Goal: Transaction & Acquisition: Obtain resource

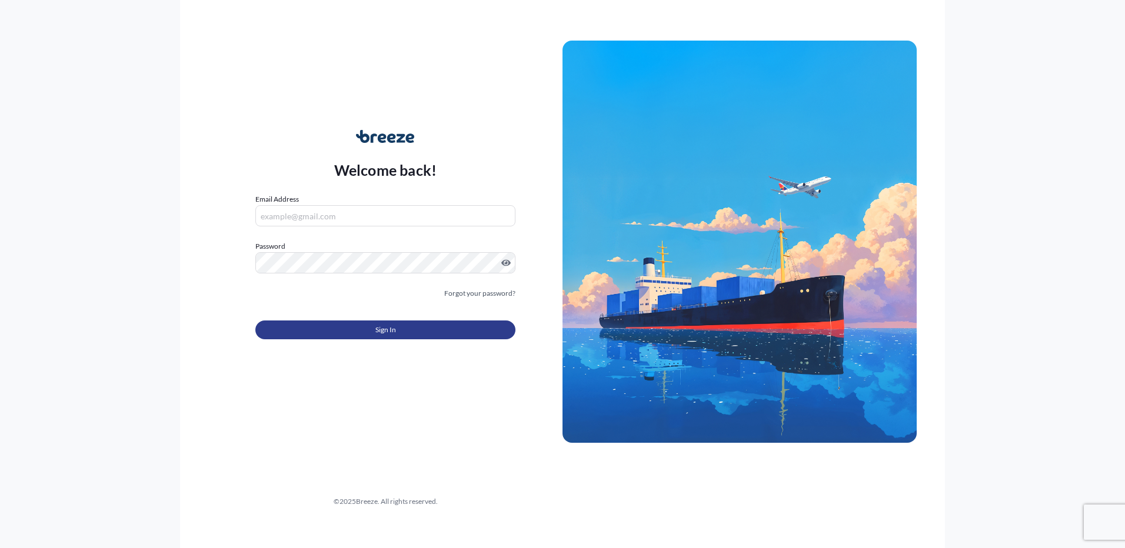
type input "[EMAIL_ADDRESS][DOMAIN_NAME]"
click at [327, 330] on button "Sign In" at bounding box center [385, 330] width 260 height 19
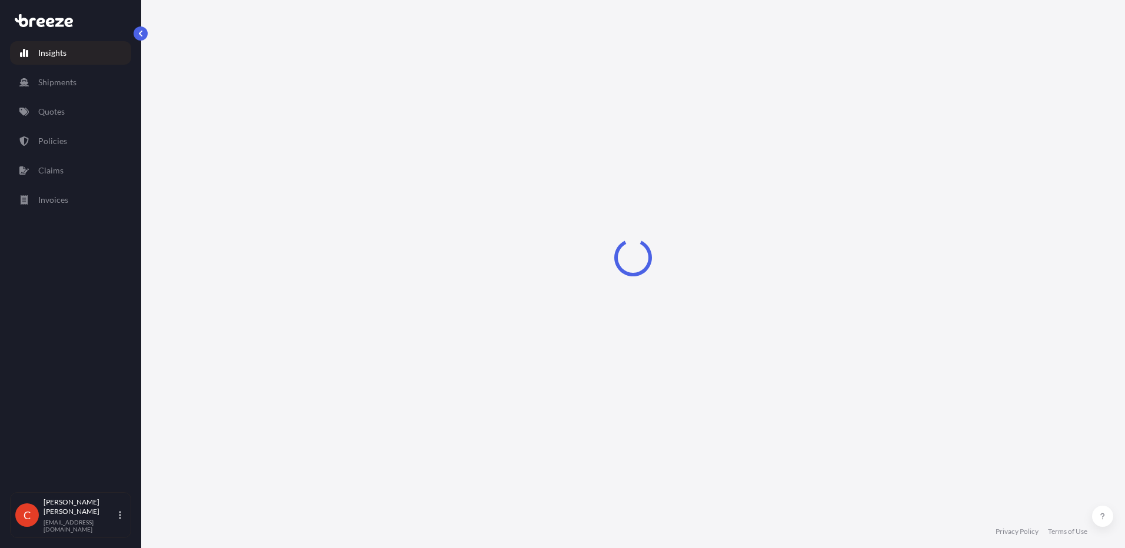
select select "2025"
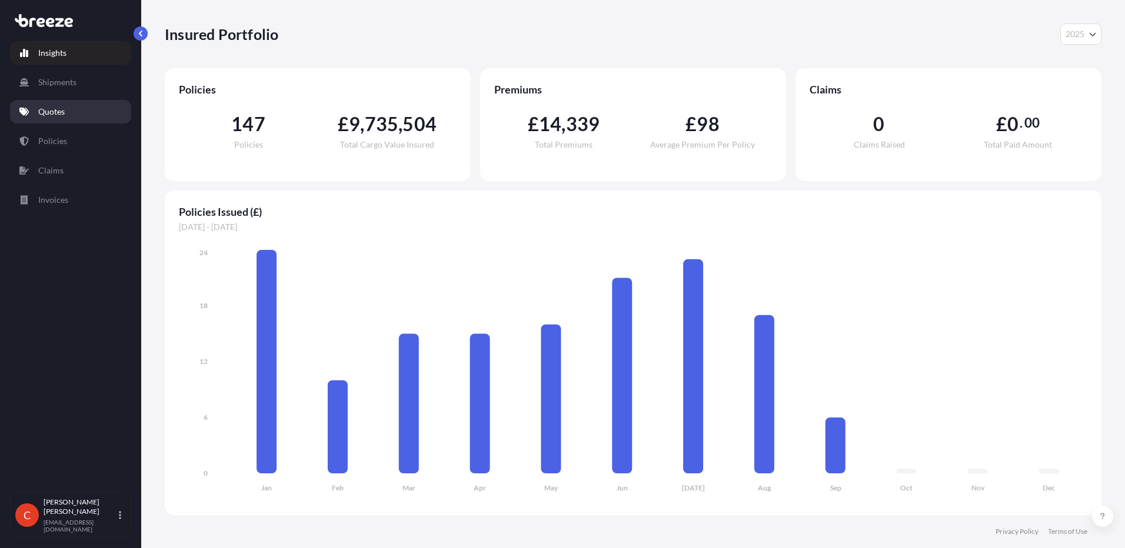
click at [52, 111] on p "Quotes" at bounding box center [51, 112] width 26 height 12
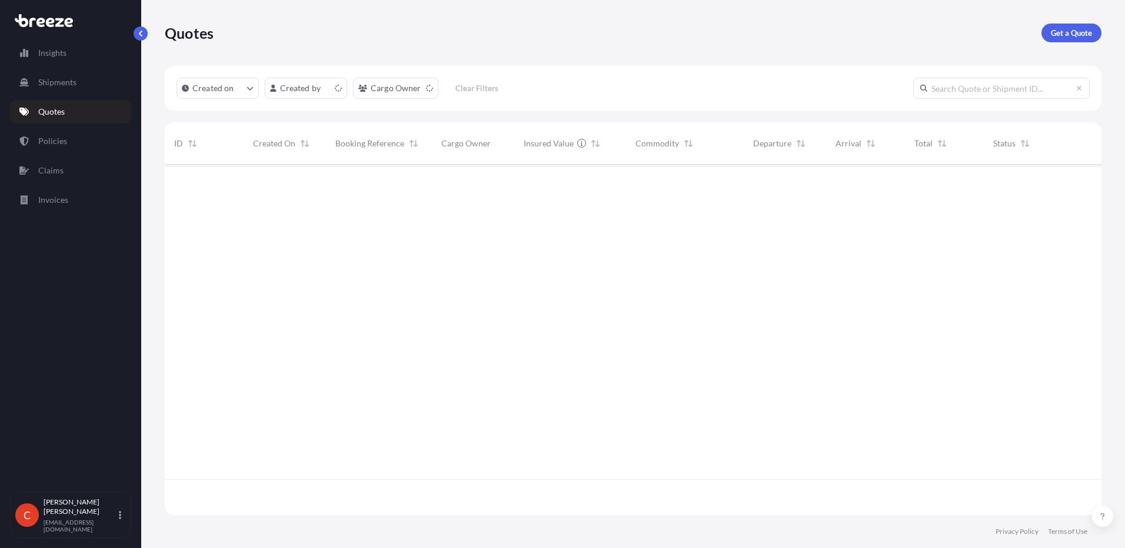
scroll to position [348, 928]
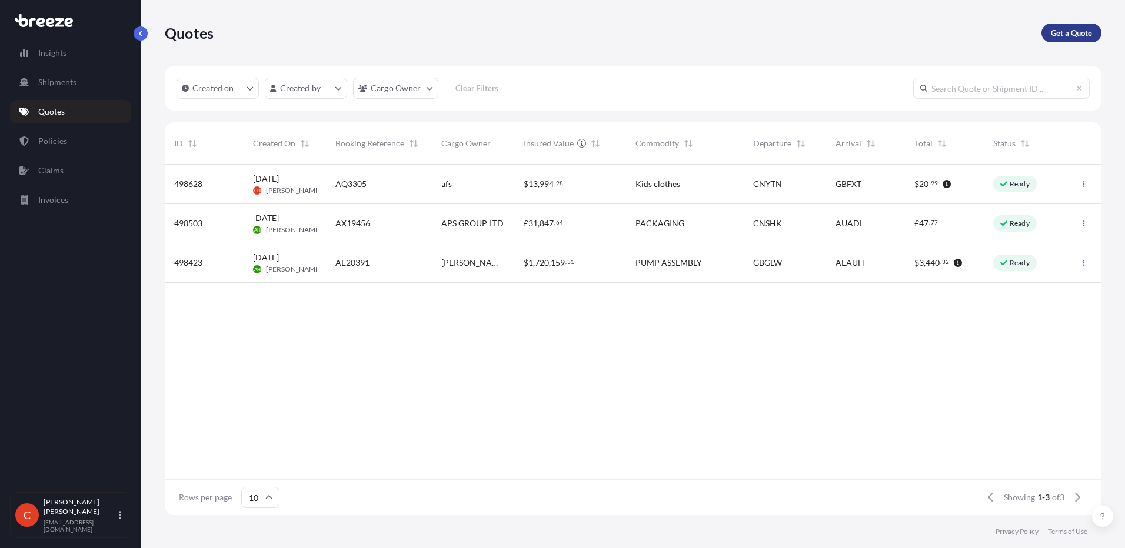
click at [1067, 42] on link "Get a Quote" at bounding box center [1071, 33] width 60 height 19
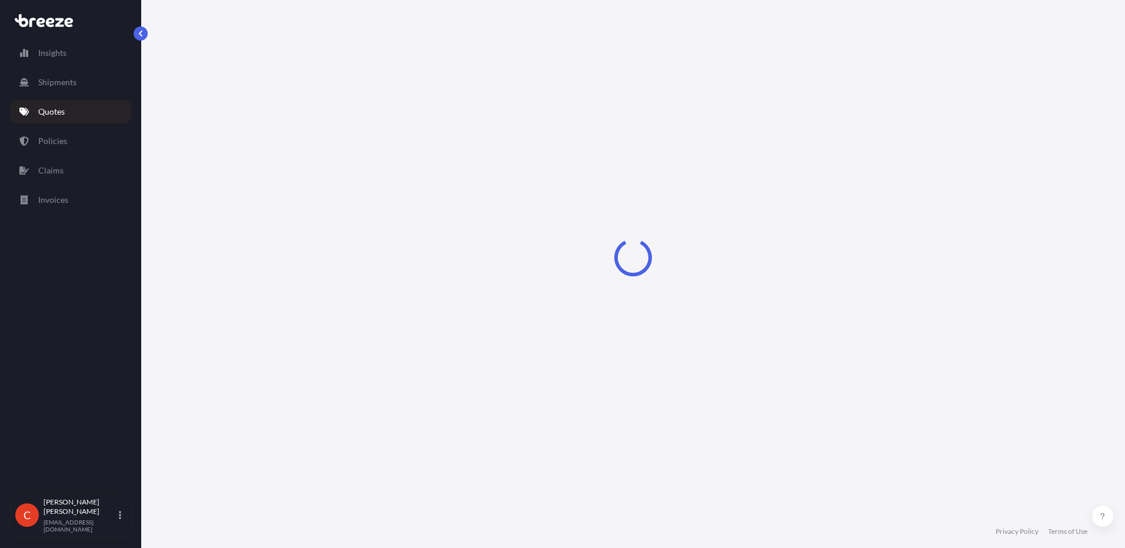
select select "Sea"
select select "1"
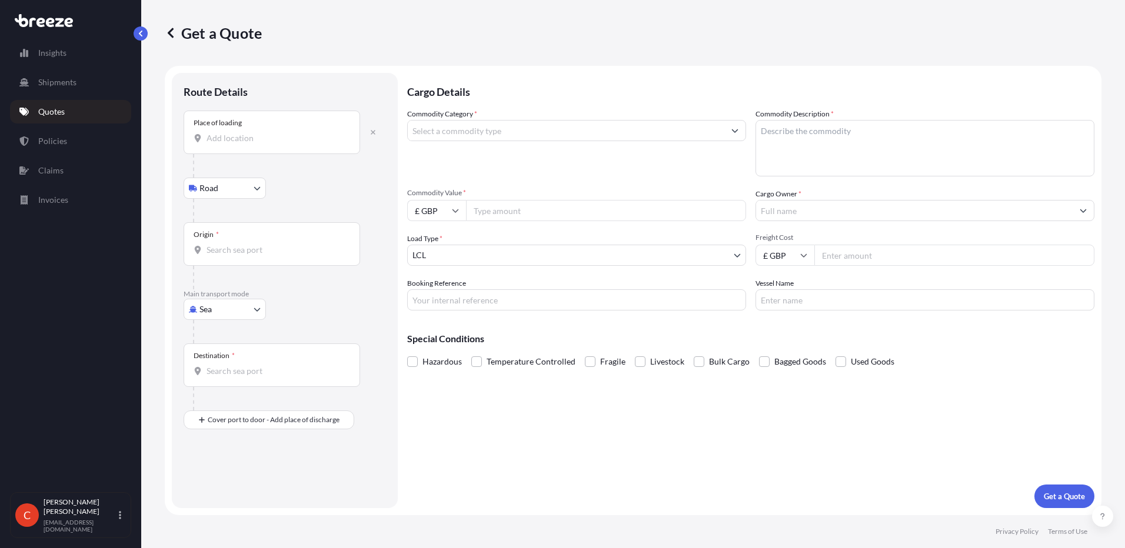
click at [242, 139] on input "Place of loading" at bounding box center [276, 138] width 139 height 12
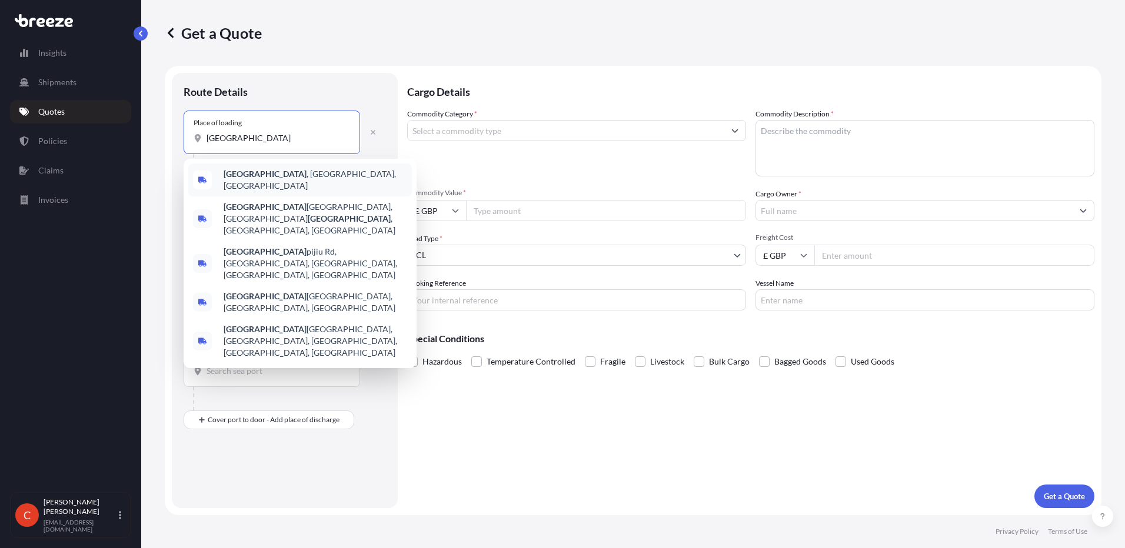
click at [242, 179] on b "[GEOGRAPHIC_DATA]" at bounding box center [265, 174] width 83 height 10
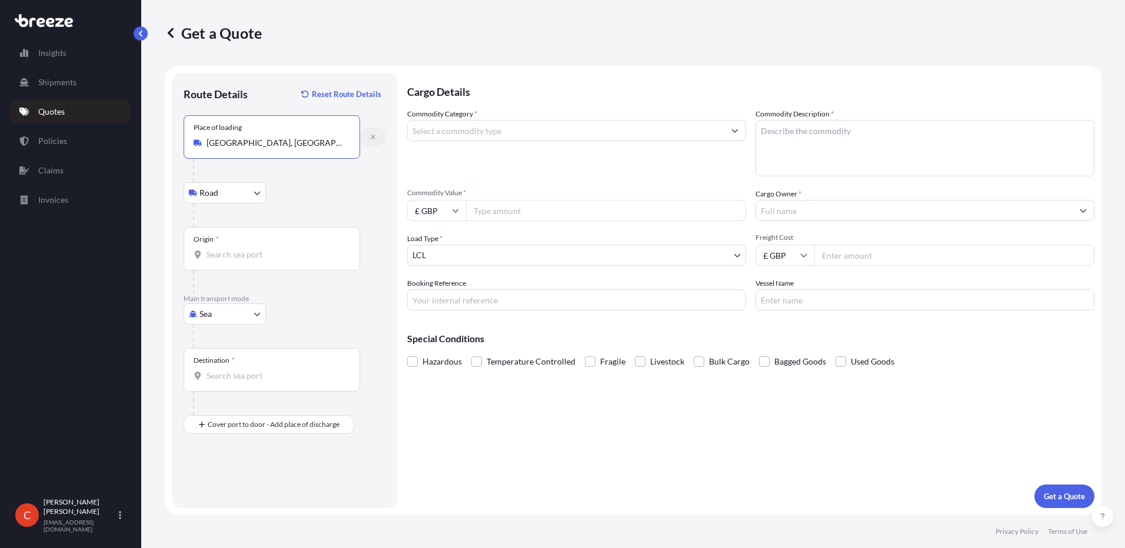
type input "[GEOGRAPHIC_DATA], [GEOGRAPHIC_DATA], [GEOGRAPHIC_DATA]"
click at [373, 137] on icon "button" at bounding box center [373, 137] width 5 height 5
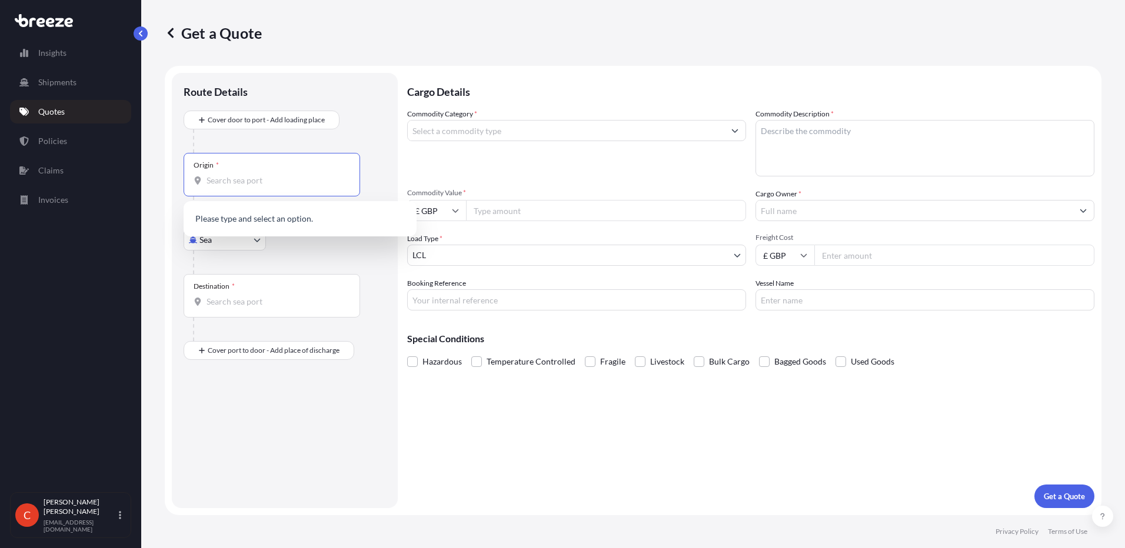
click at [269, 178] on input "Origin *" at bounding box center [276, 181] width 139 height 12
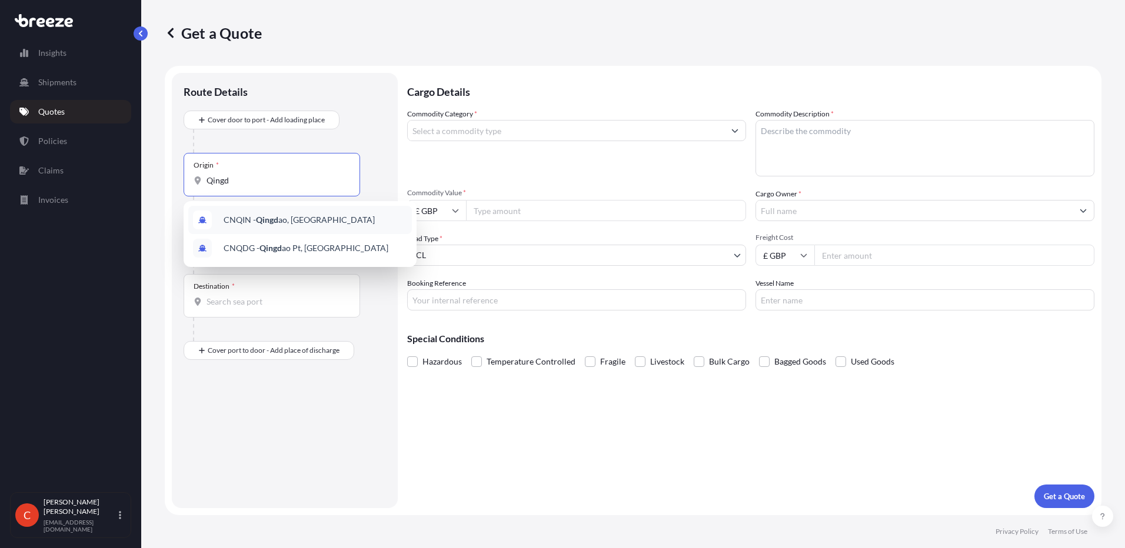
click at [268, 226] on div "CNQIN - Qingd ao, [GEOGRAPHIC_DATA]" at bounding box center [300, 220] width 224 height 28
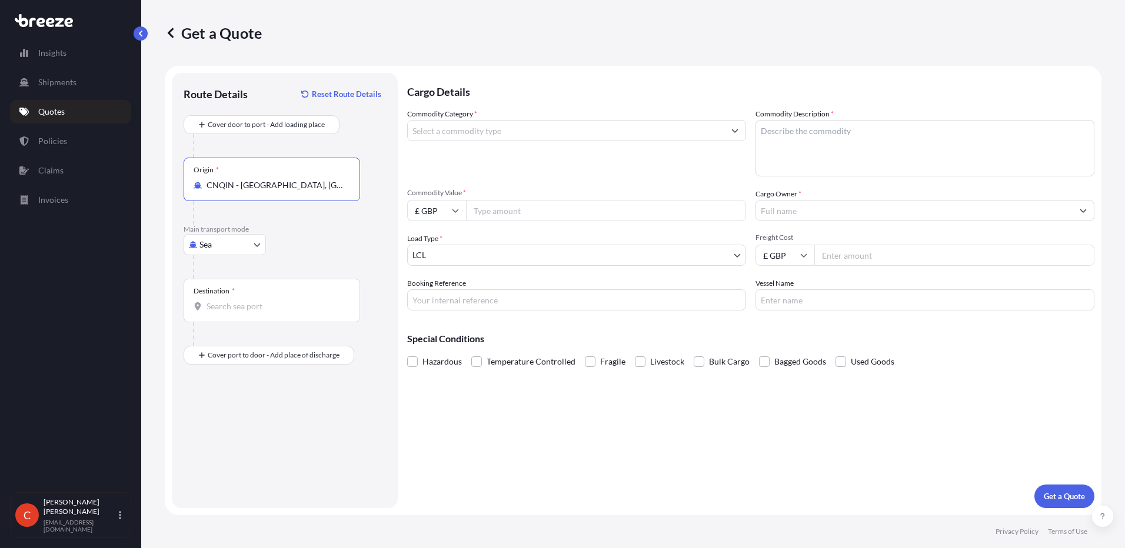
type input "CNQIN - [GEOGRAPHIC_DATA], [GEOGRAPHIC_DATA]"
click at [257, 307] on input "Destination *" at bounding box center [276, 307] width 139 height 12
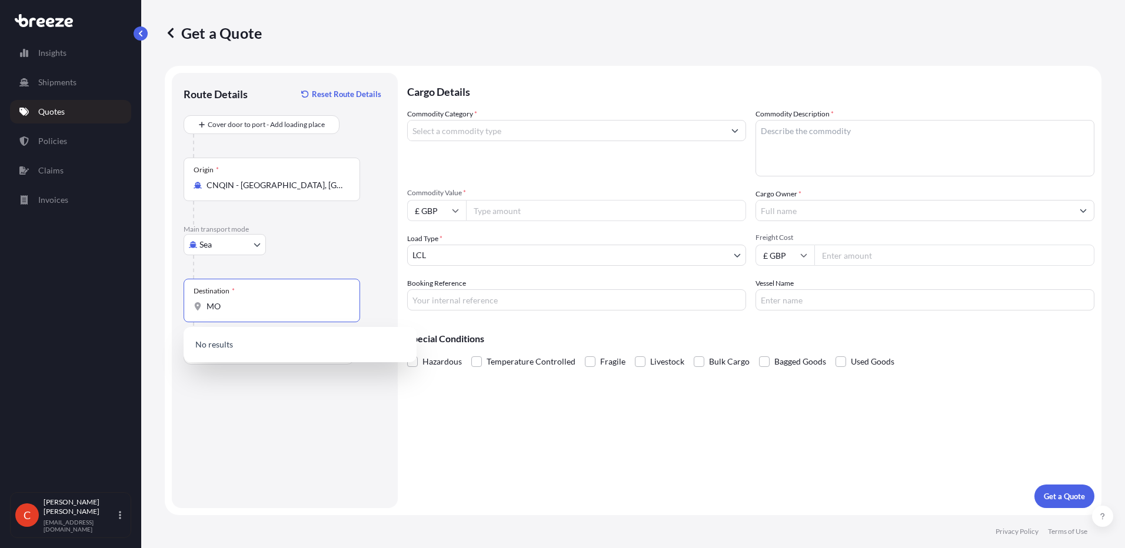
type input "M"
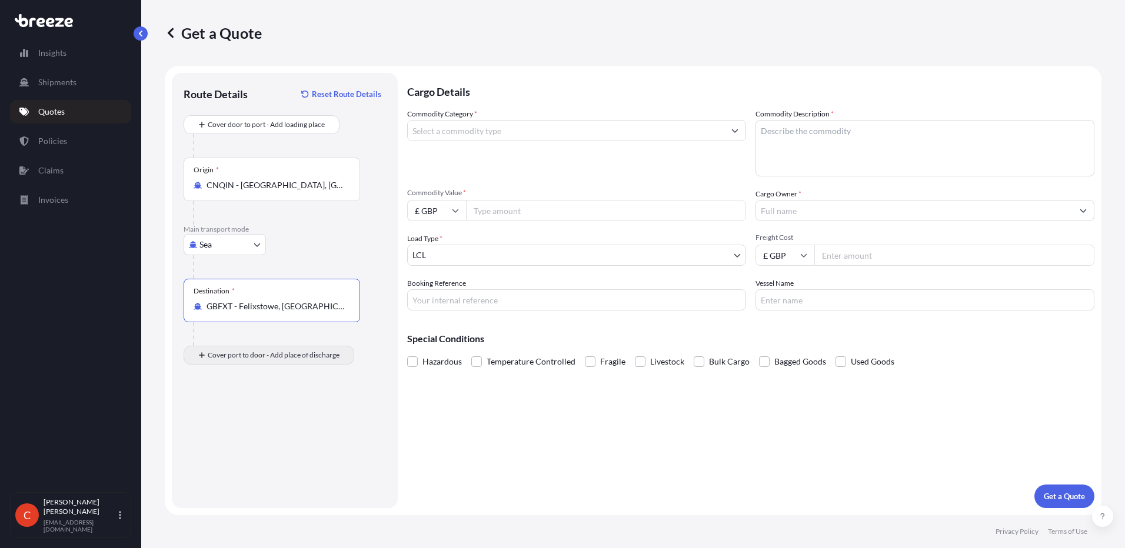
type input "GBFXT - Felixstowe, [GEOGRAPHIC_DATA]"
click at [235, 428] on div "Place of Discharge" at bounding box center [272, 413] width 177 height 44
click at [235, 424] on input "Place of Discharge" at bounding box center [276, 418] width 139 height 12
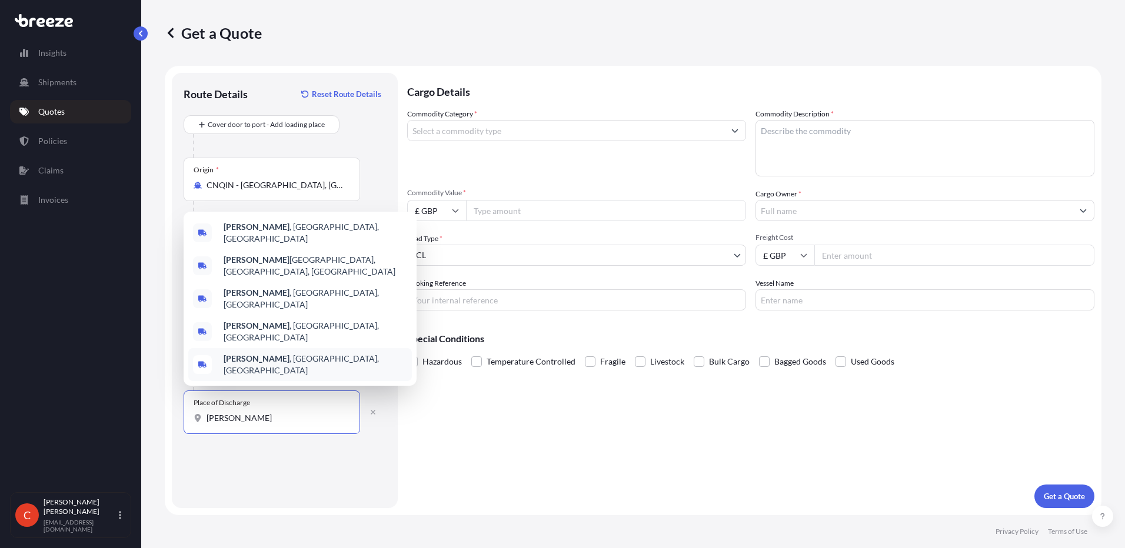
drag, startPoint x: 269, startPoint y: 428, endPoint x: 174, endPoint y: 410, distance: 97.6
click at [191, 425] on div "Place of Discharge [PERSON_NAME]" at bounding box center [272, 413] width 177 height 44
click at [207, 424] on input "[PERSON_NAME]" at bounding box center [276, 418] width 139 height 12
type input "M"
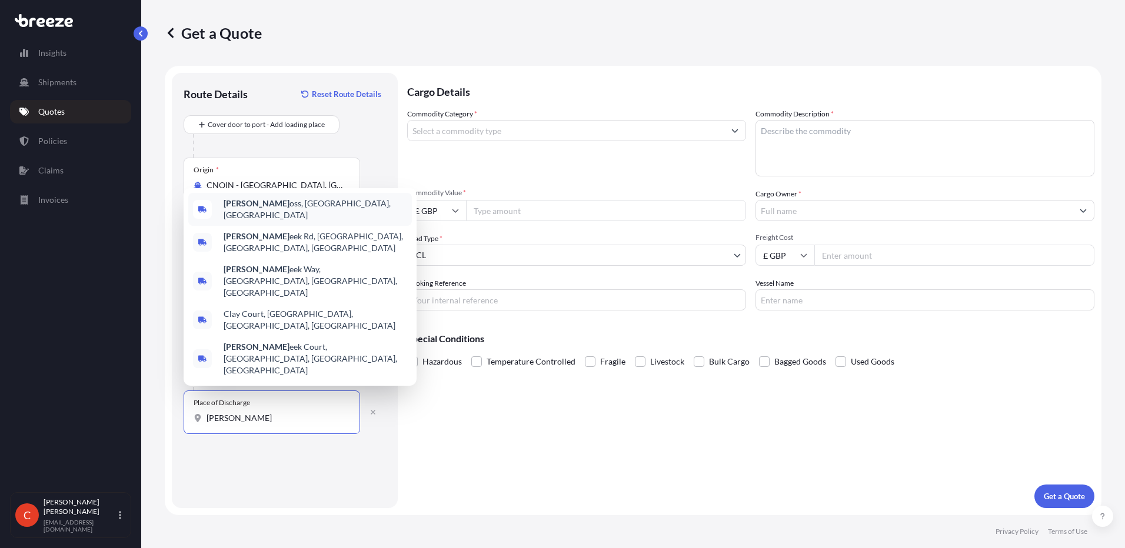
click at [285, 226] on div "[PERSON_NAME] oss, [GEOGRAPHIC_DATA], [GEOGRAPHIC_DATA]" at bounding box center [300, 209] width 224 height 33
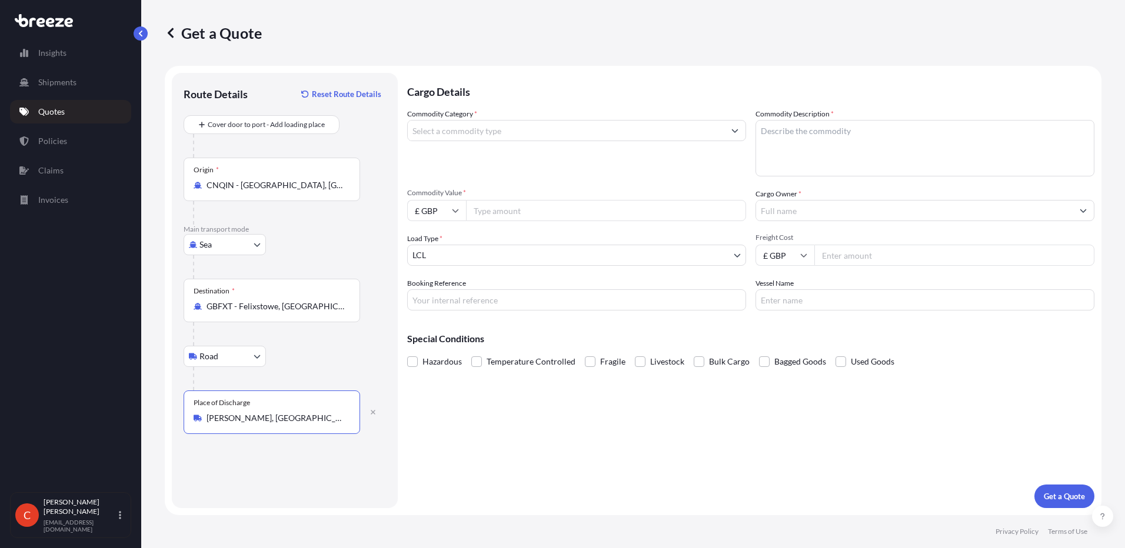
type input "[PERSON_NAME], [GEOGRAPHIC_DATA], [GEOGRAPHIC_DATA]"
click at [511, 123] on input "Commodity Category *" at bounding box center [566, 130] width 317 height 21
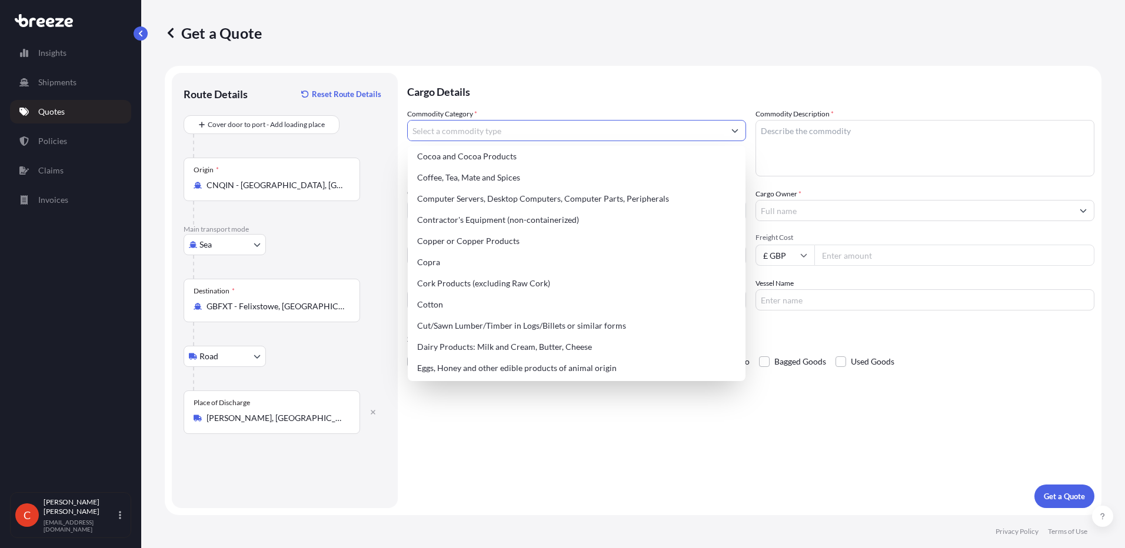
scroll to position [883, 0]
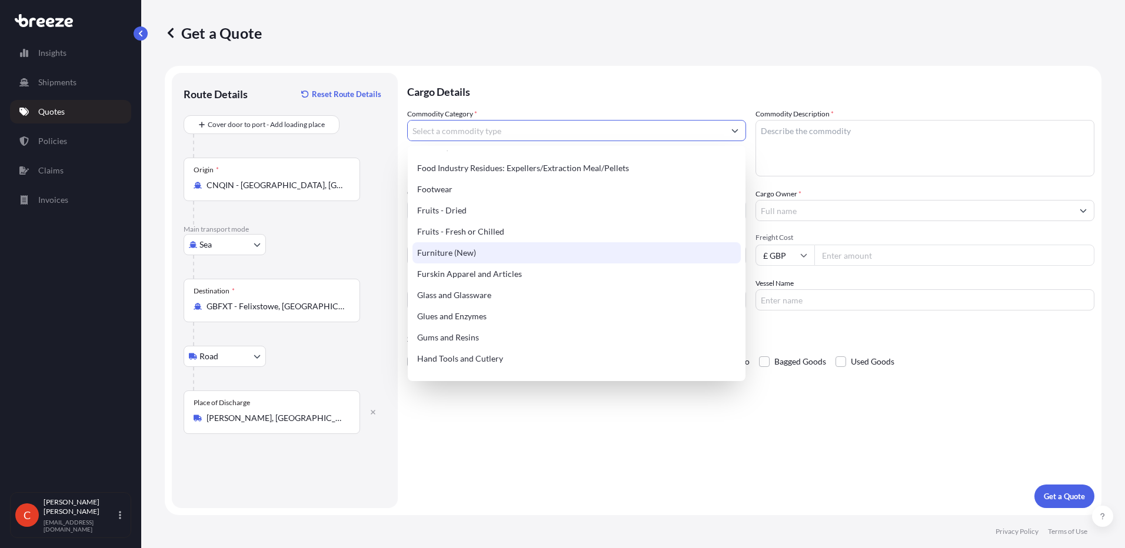
click at [454, 259] on div "Furniture (New)" at bounding box center [576, 252] width 328 height 21
type input "Furniture (New)"
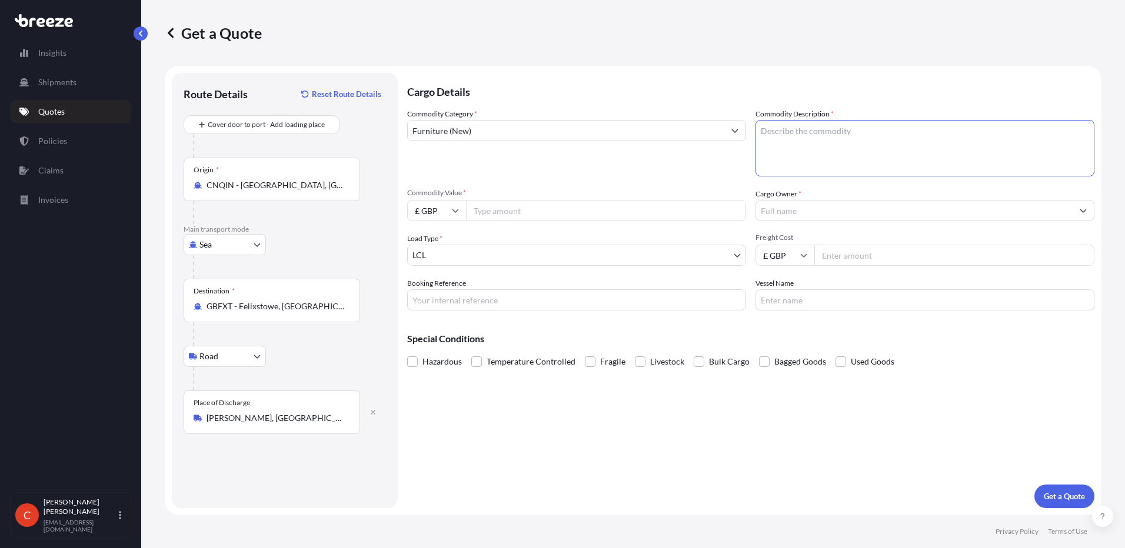
click at [800, 135] on textarea "Commodity Description *" at bounding box center [925, 148] width 339 height 56
type textarea "n"
click at [457, 209] on icon at bounding box center [455, 210] width 7 height 7
click at [497, 207] on input "Commodity Value *" at bounding box center [606, 210] width 280 height 21
type input "50000"
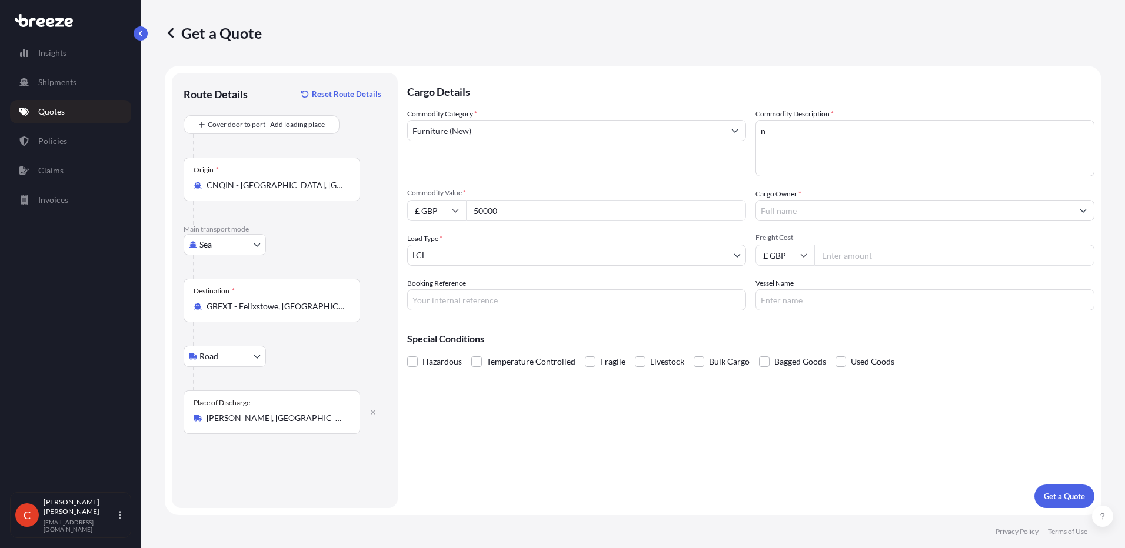
click at [808, 207] on input "Cargo Owner *" at bounding box center [914, 210] width 317 height 21
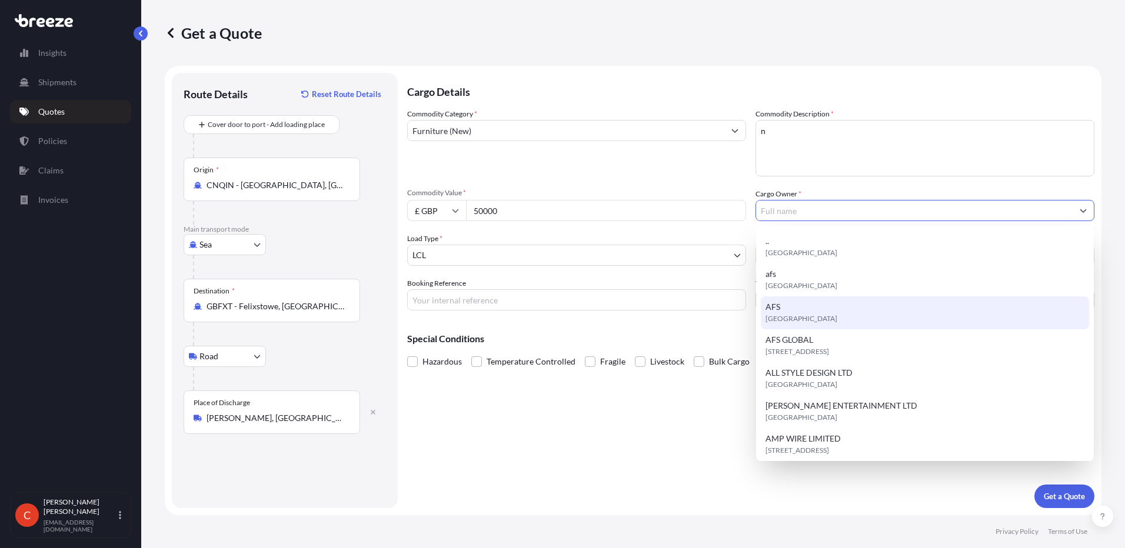
click at [779, 311] on span "AFS" at bounding box center [773, 307] width 15 height 12
type input "AFS"
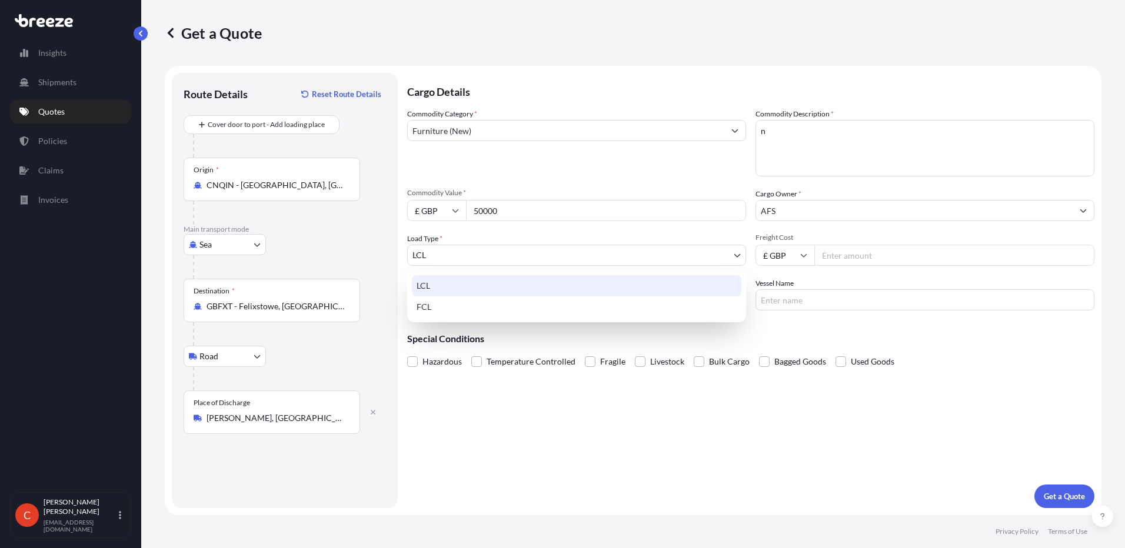
click at [508, 262] on body "15 options available. Insights Shipments Quotes Policies Claims Invoices C [PER…" at bounding box center [562, 274] width 1125 height 548
click at [454, 301] on div "FCL" at bounding box center [577, 307] width 330 height 21
select select "2"
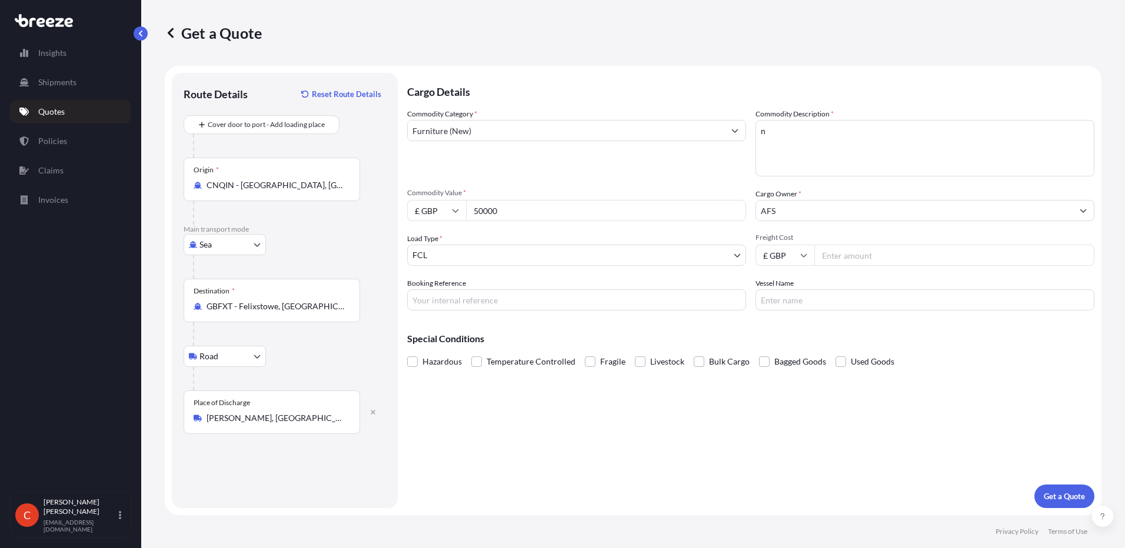
click at [793, 254] on input "£ GBP" at bounding box center [785, 255] width 59 height 21
click at [778, 337] on div "$ USD" at bounding box center [784, 337] width 49 height 22
type input "$ USD"
click at [859, 254] on input "Freight Cost" at bounding box center [954, 255] width 280 height 21
type input "2350"
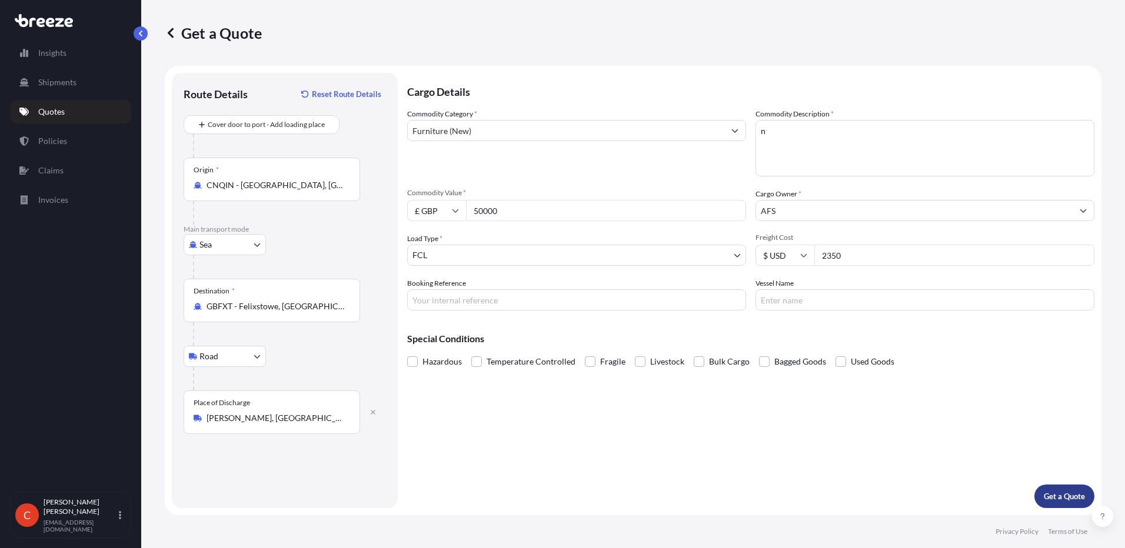
click at [1070, 502] on p "Get a Quote" at bounding box center [1064, 497] width 41 height 12
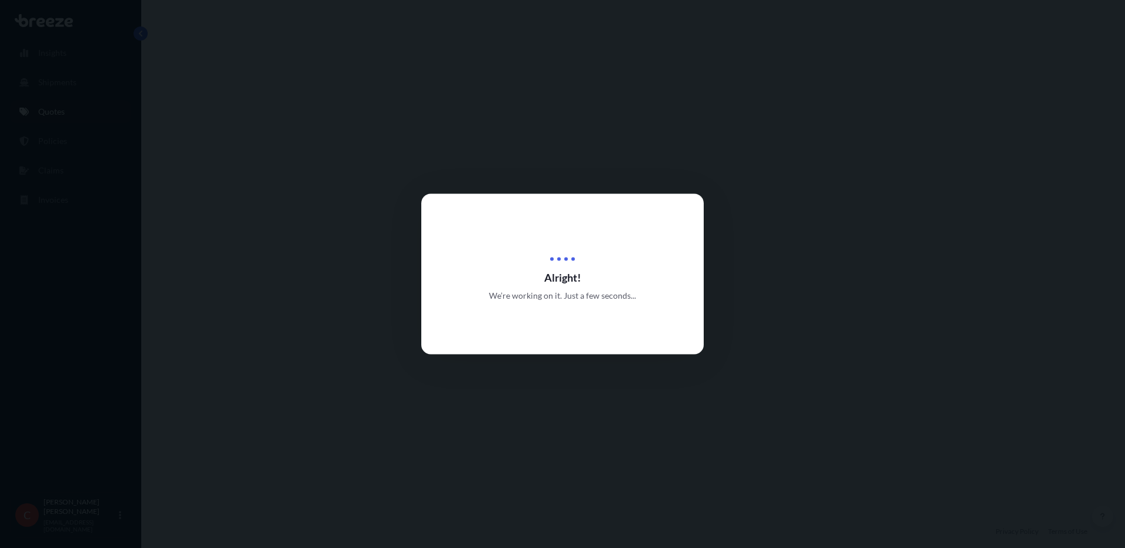
select select "Sea"
select select "Road"
select select "2"
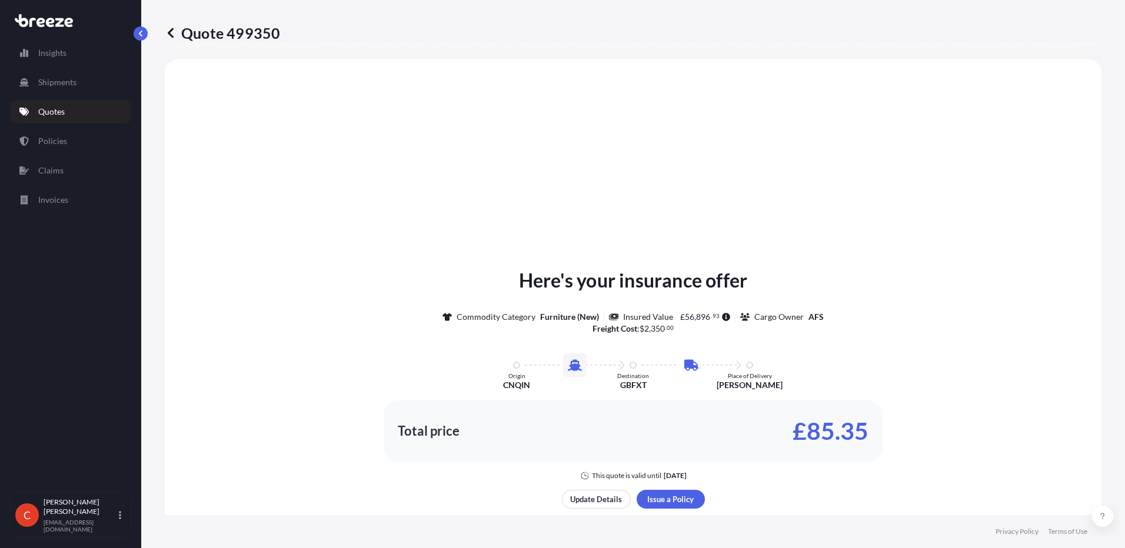
scroll to position [519, 0]
